Goal: Information Seeking & Learning: Learn about a topic

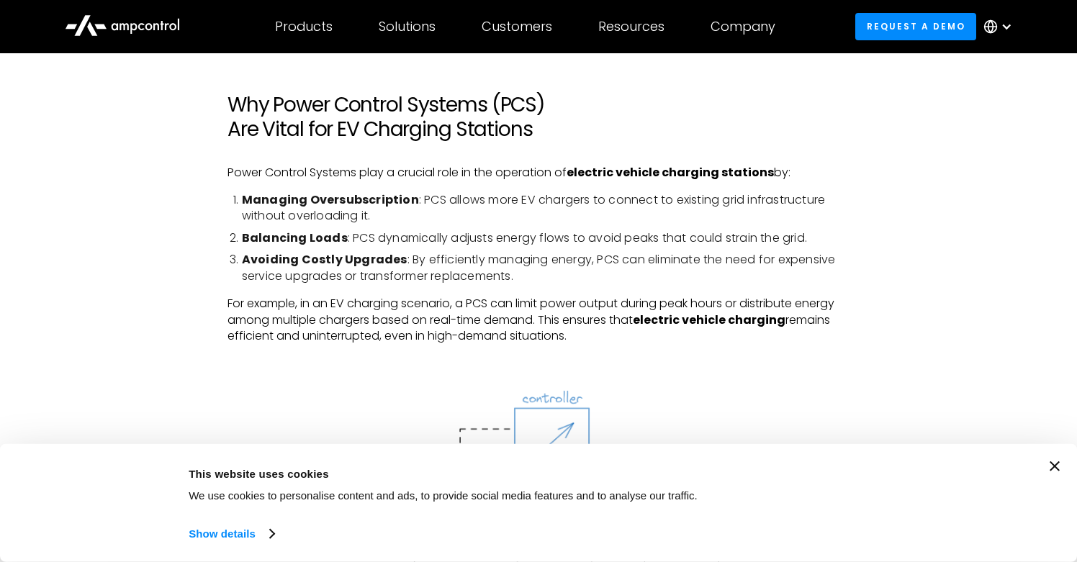
scroll to position [1289, 0]
click at [1047, 465] on div "Consent Details [#IABV2SETTINGS#] About This website uses cookies We use cookie…" at bounding box center [538, 502] width 1042 height 83
click at [1061, 465] on div "Consent Details [#IABV2SETTINGS#] About This website uses cookies We use cookie…" at bounding box center [538, 503] width 1077 height 118
click at [1059, 465] on icon "Close banner" at bounding box center [1054, 466] width 10 height 10
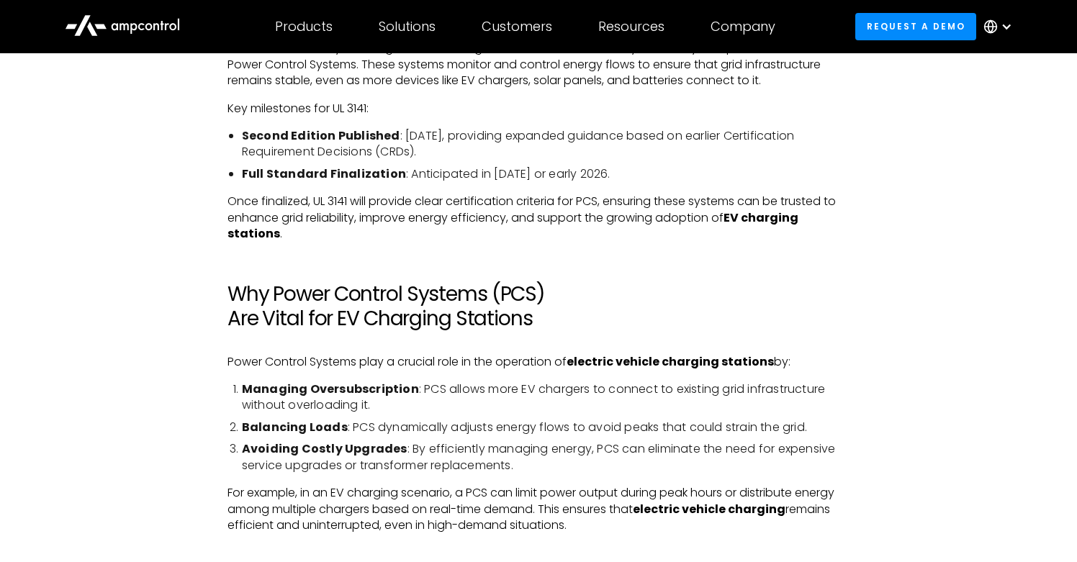
scroll to position [977, 0]
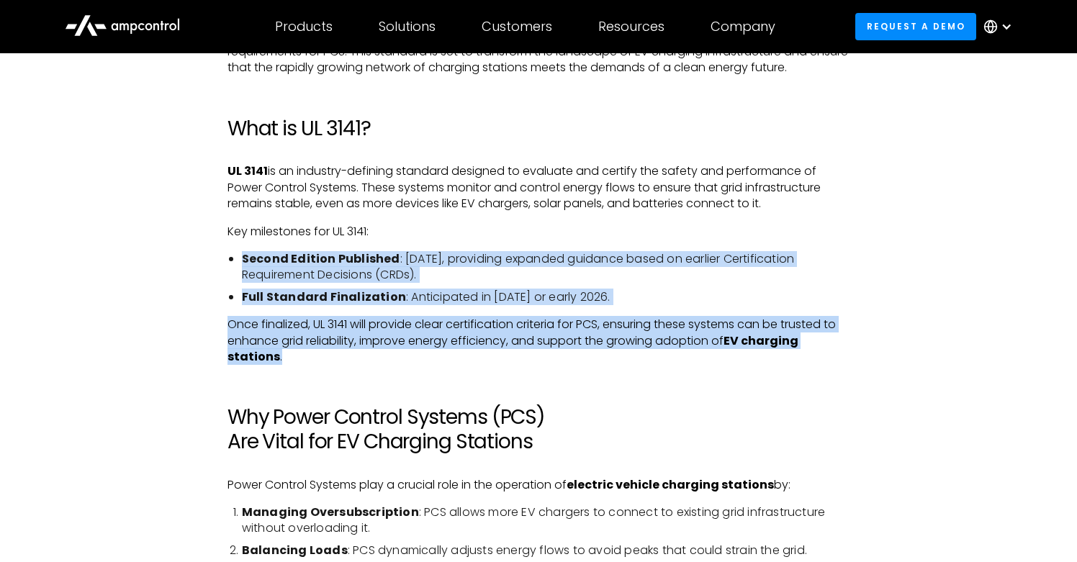
drag, startPoint x: 618, startPoint y: 356, endPoint x: 610, endPoint y: 241, distance: 114.7
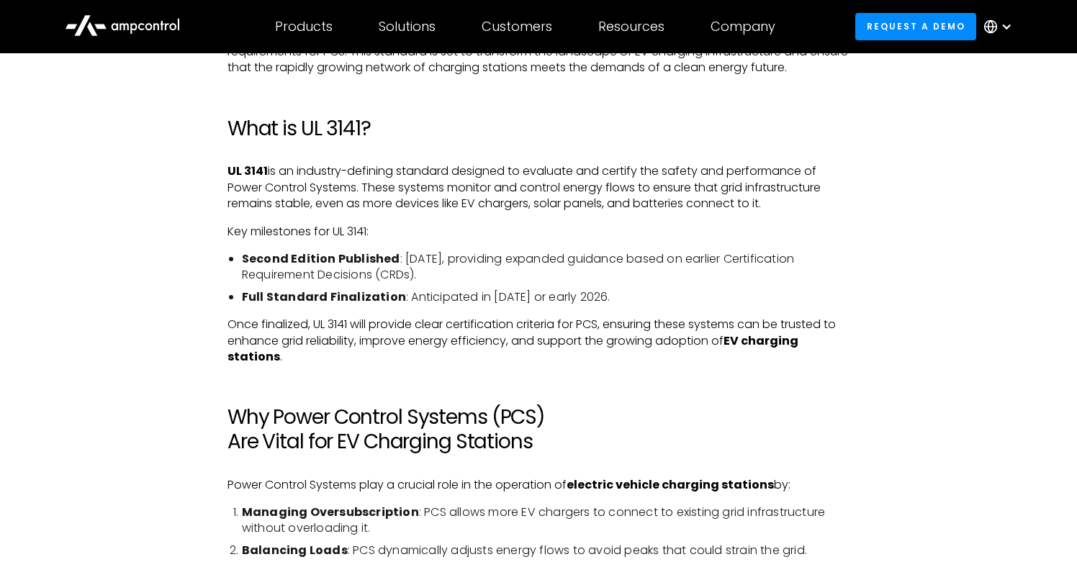
drag, startPoint x: 607, startPoint y: 209, endPoint x: 623, endPoint y: 397, distance: 188.5
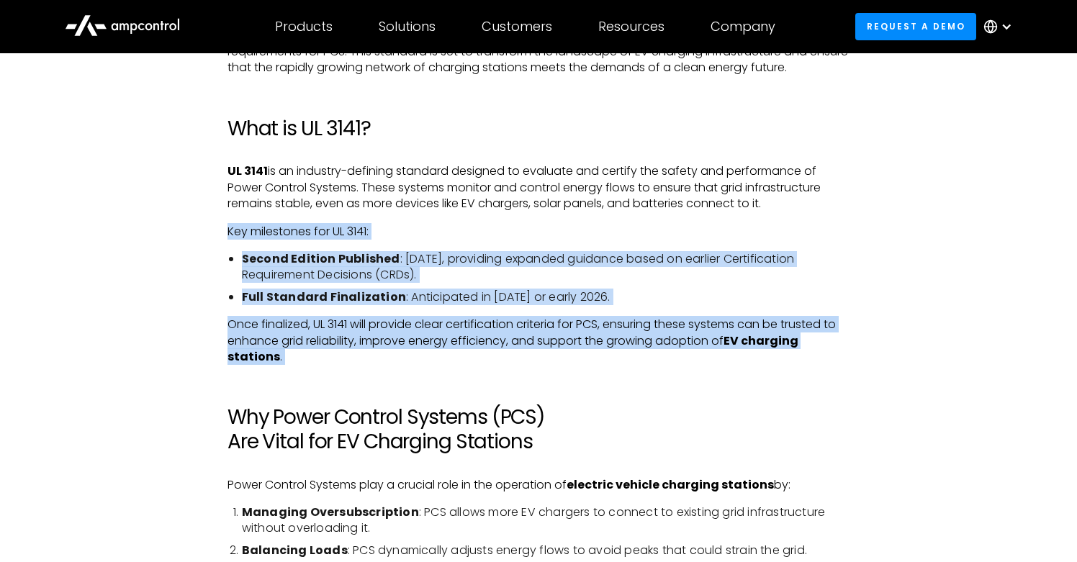
drag, startPoint x: 623, startPoint y: 397, endPoint x: 589, endPoint y: 223, distance: 177.3
click at [589, 224] on p "Key milestones for UL 3141:" at bounding box center [538, 232] width 622 height 16
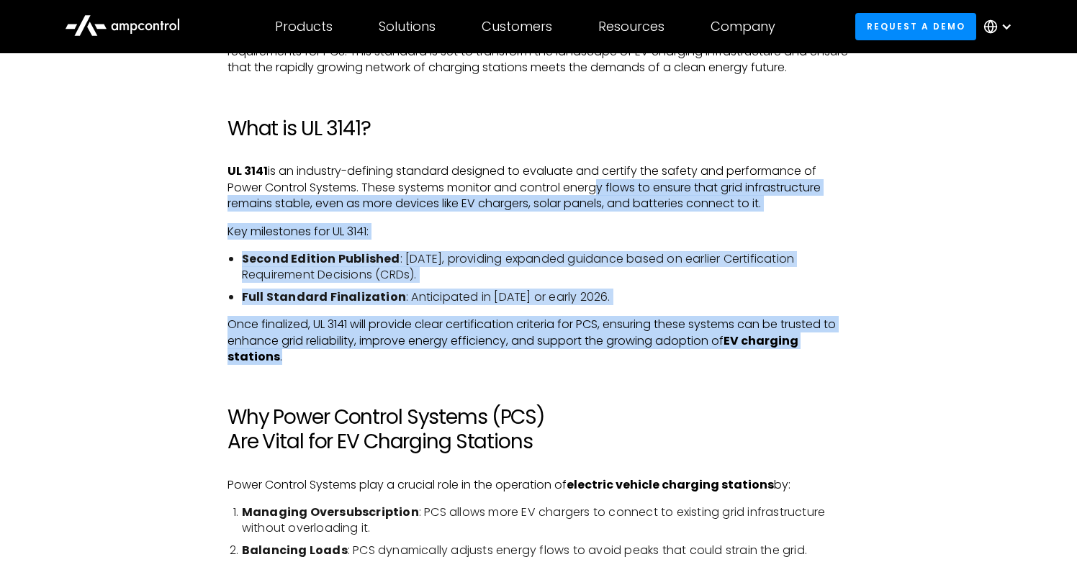
drag, startPoint x: 590, startPoint y: 191, endPoint x: 604, endPoint y: 359, distance: 168.2
click at [604, 359] on p "Once finalized, UL 3141 will provide clear certification criteria for PCS, ensu…" at bounding box center [538, 341] width 622 height 48
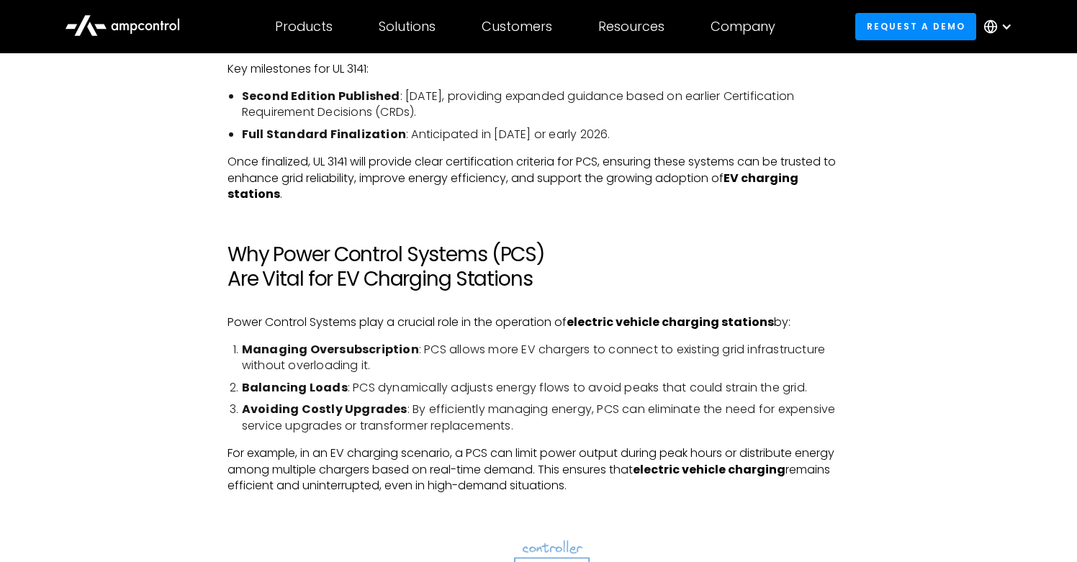
scroll to position [1142, 0]
